Goal: Task Accomplishment & Management: Manage account settings

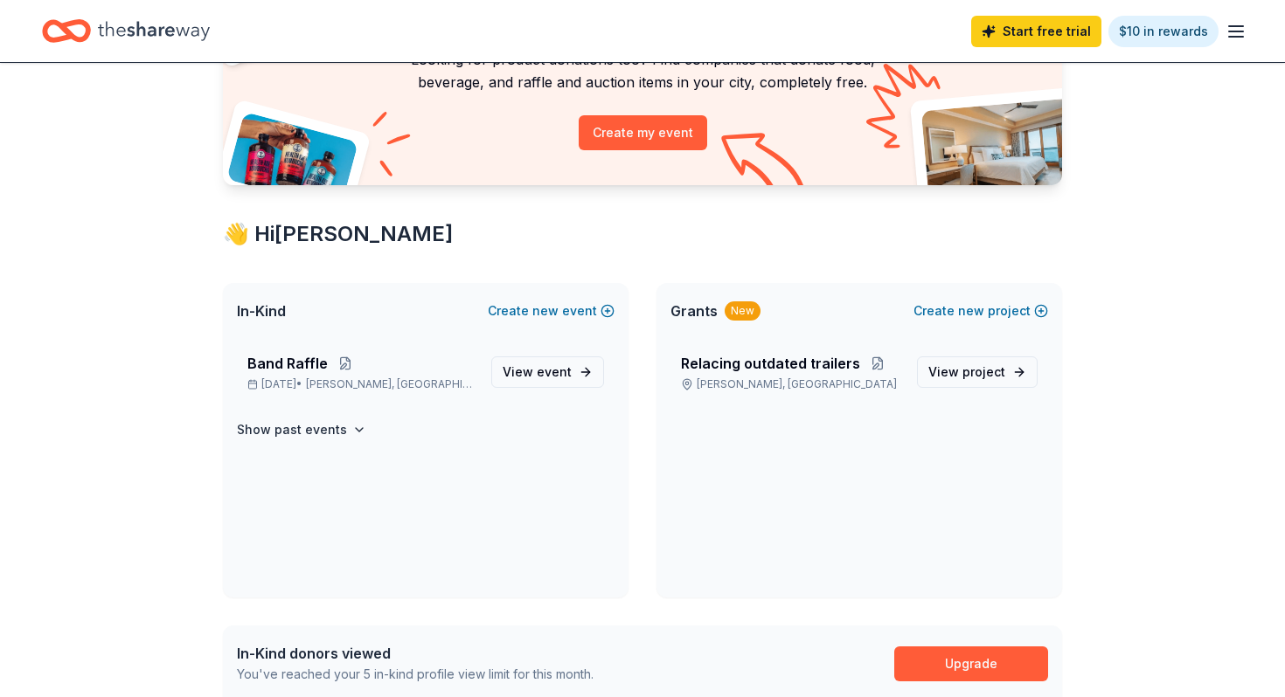
scroll to position [166, 0]
click at [532, 370] on span "View event" at bounding box center [536, 371] width 69 height 21
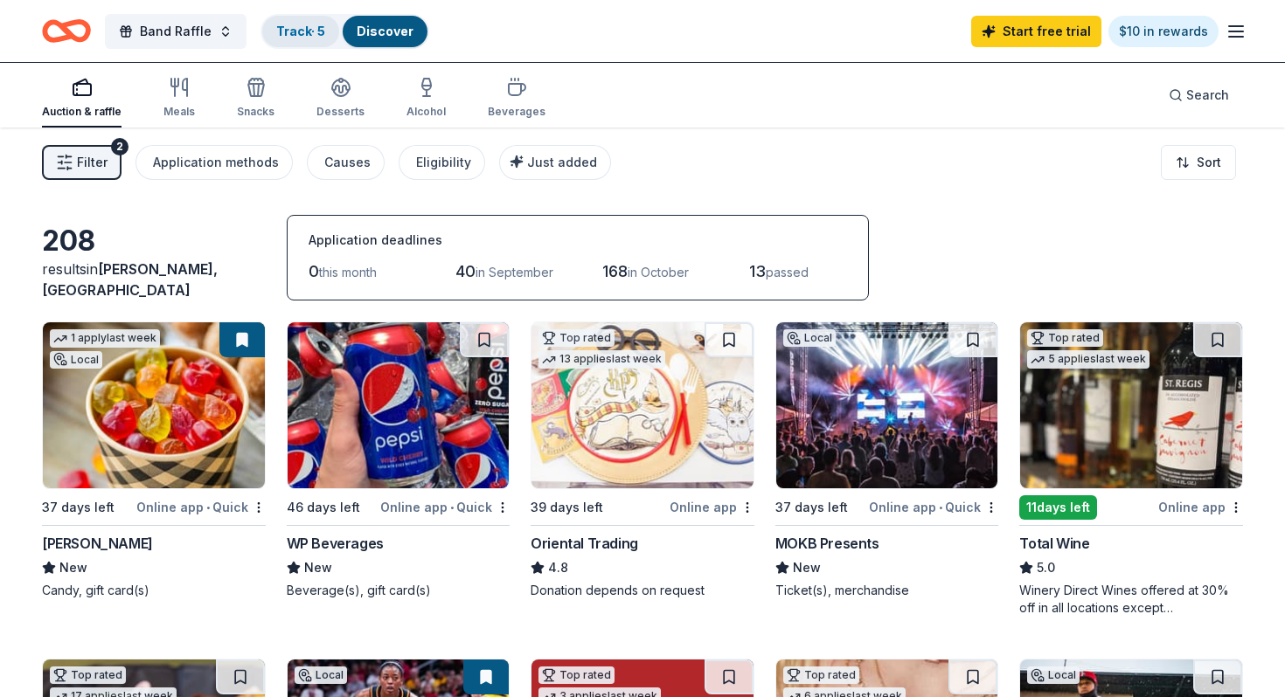
click at [288, 31] on link "Track · 5" at bounding box center [300, 31] width 49 height 15
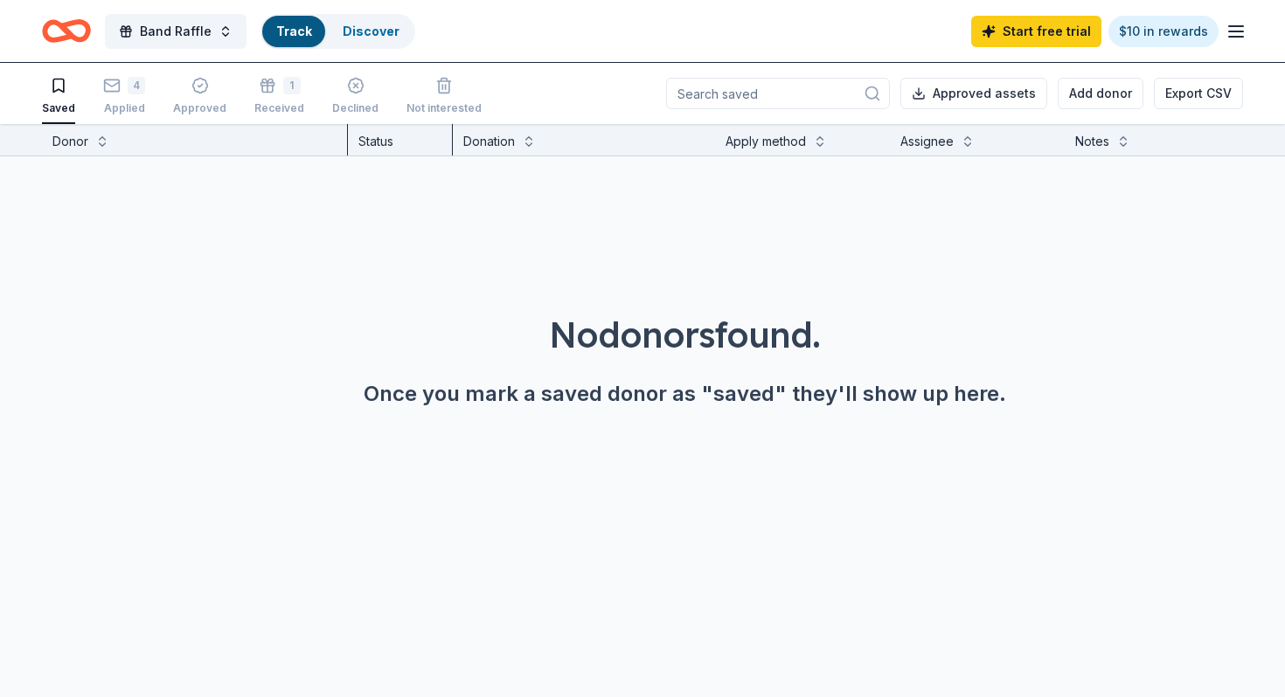
scroll to position [1, 0]
click at [116, 96] on div "4 Applied" at bounding box center [124, 95] width 42 height 38
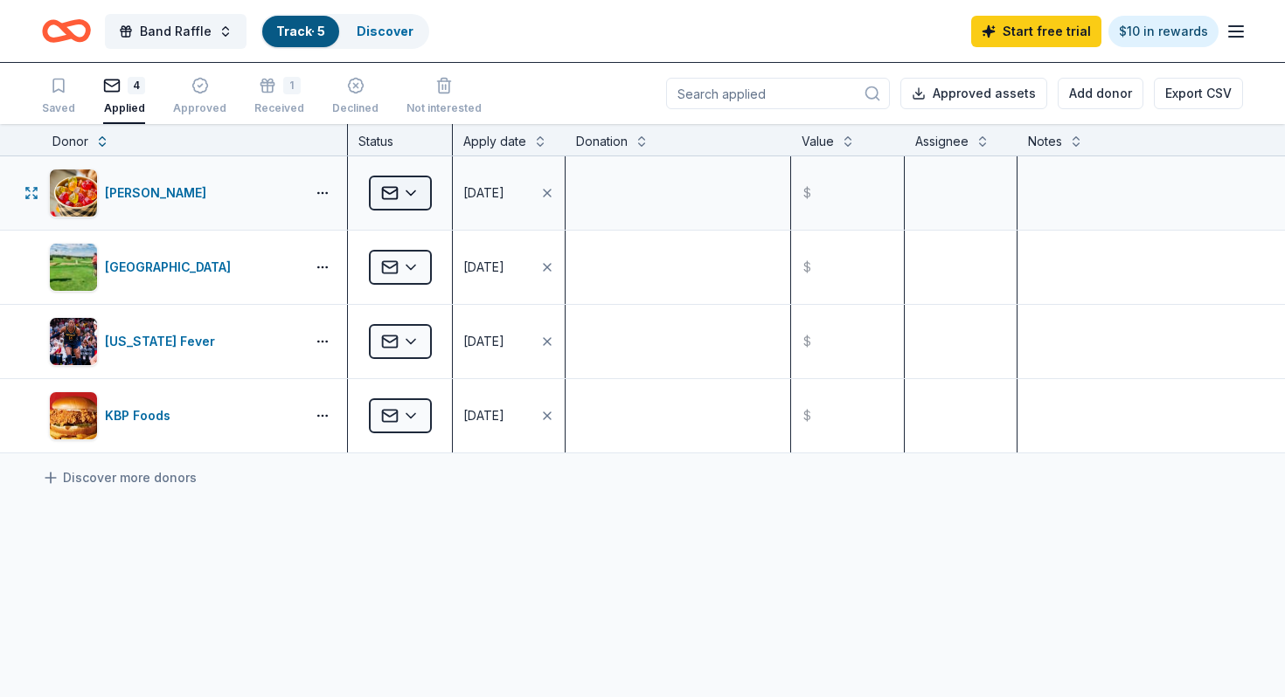
click at [426, 194] on html "Band Raffle Track · 5 Discover Start free trial $10 in rewards Saved 4 Applied …" at bounding box center [642, 348] width 1285 height 697
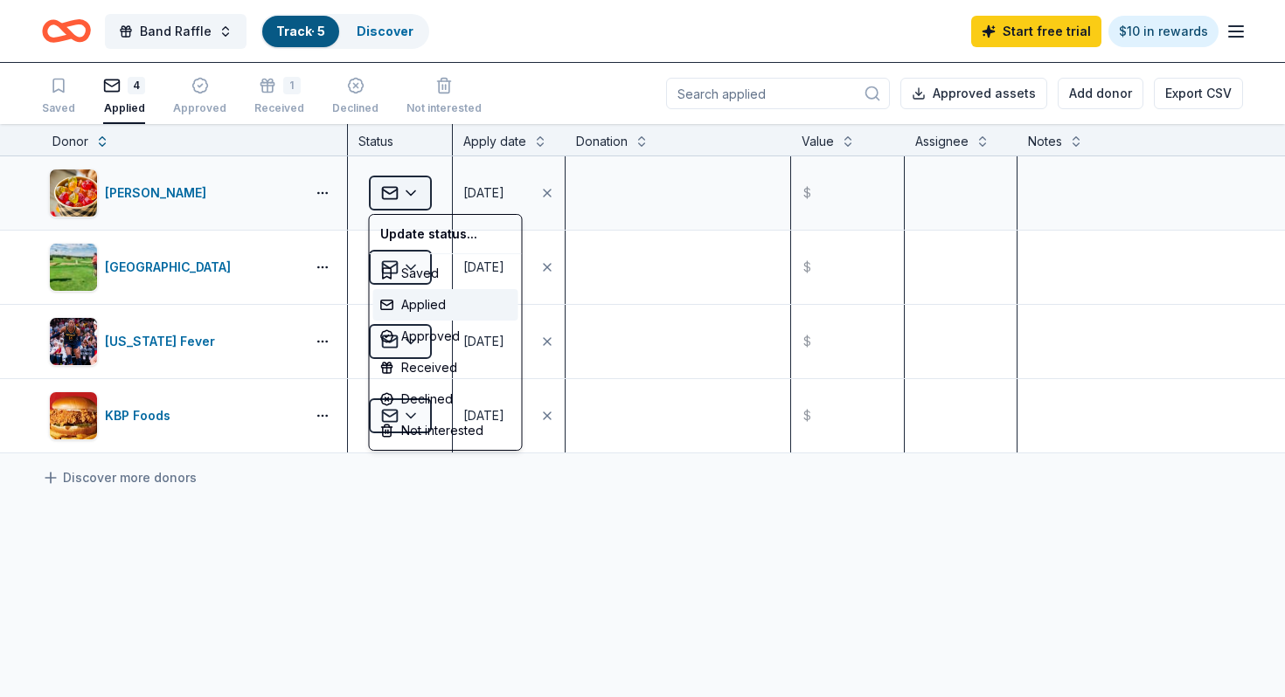
click at [426, 194] on html "Band Raffle Track · 5 Discover Start free trial $10 in rewards Saved 4 Applied …" at bounding box center [642, 348] width 1285 height 697
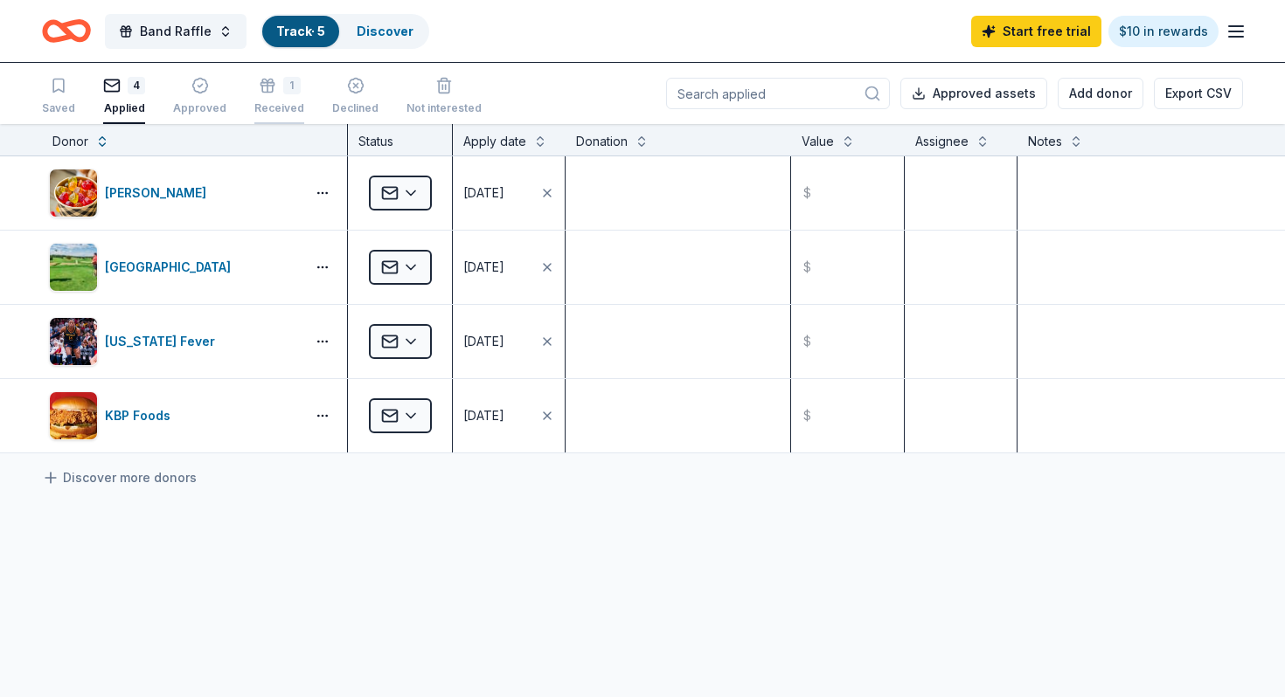
click at [283, 92] on div "1" at bounding box center [291, 85] width 17 height 17
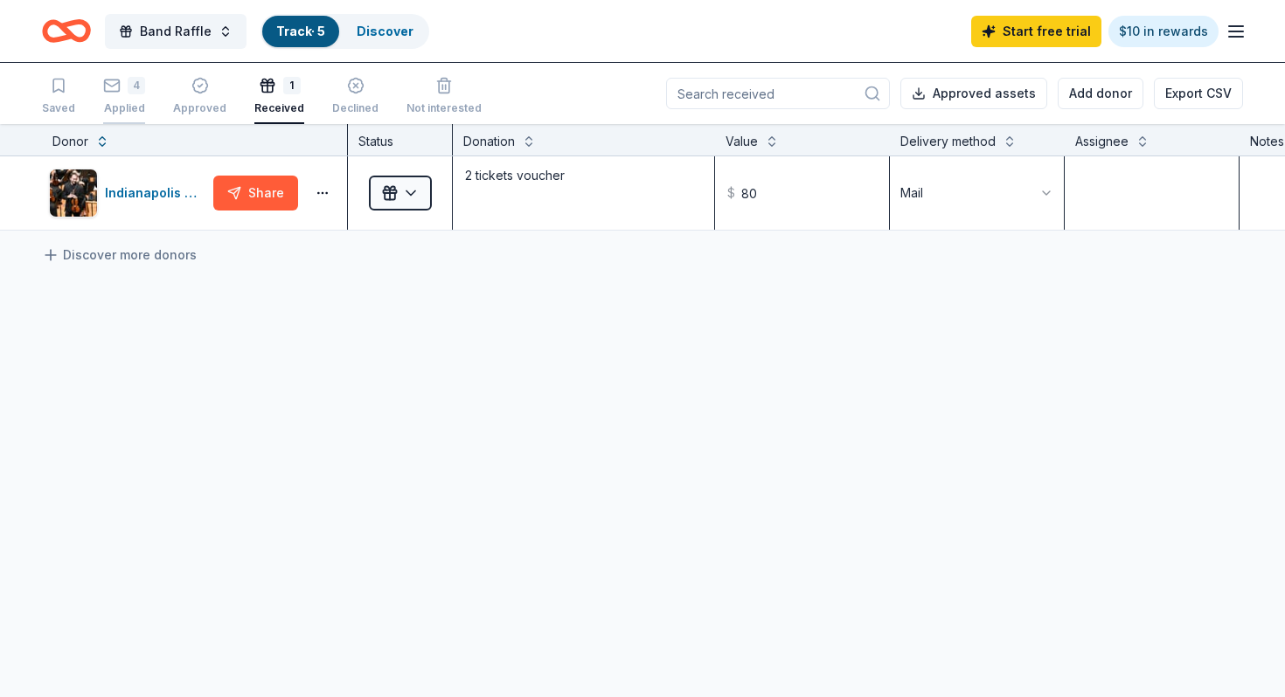
click at [109, 85] on icon "button" at bounding box center [111, 85] width 17 height 17
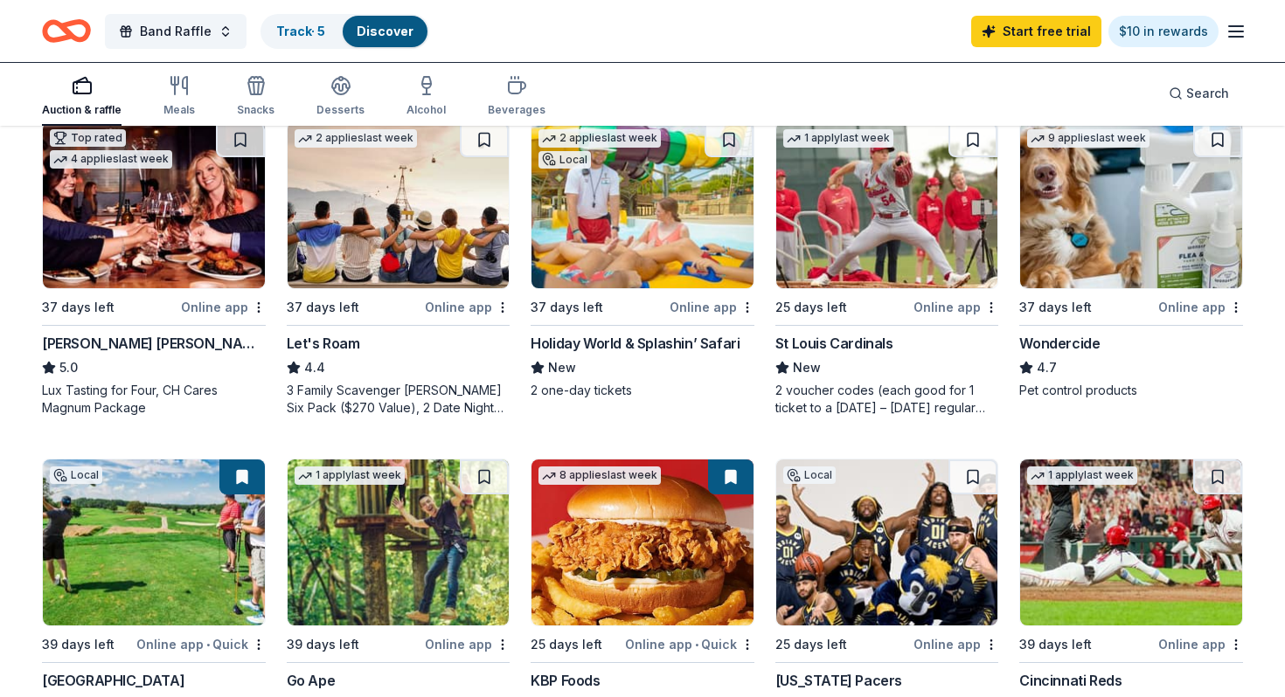
scroll to position [866, 0]
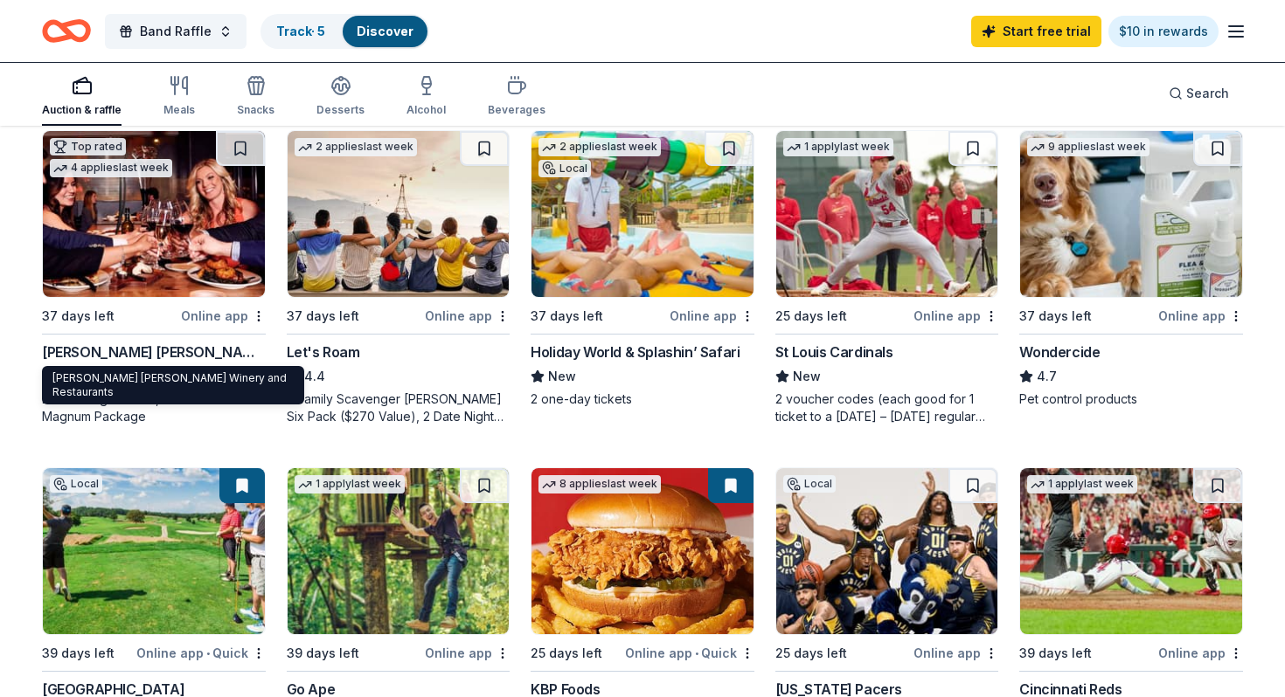
click at [144, 357] on div "[PERSON_NAME] [PERSON_NAME] Winery and Restaurants" at bounding box center [154, 352] width 224 height 21
